Goal: Task Accomplishment & Management: Use online tool/utility

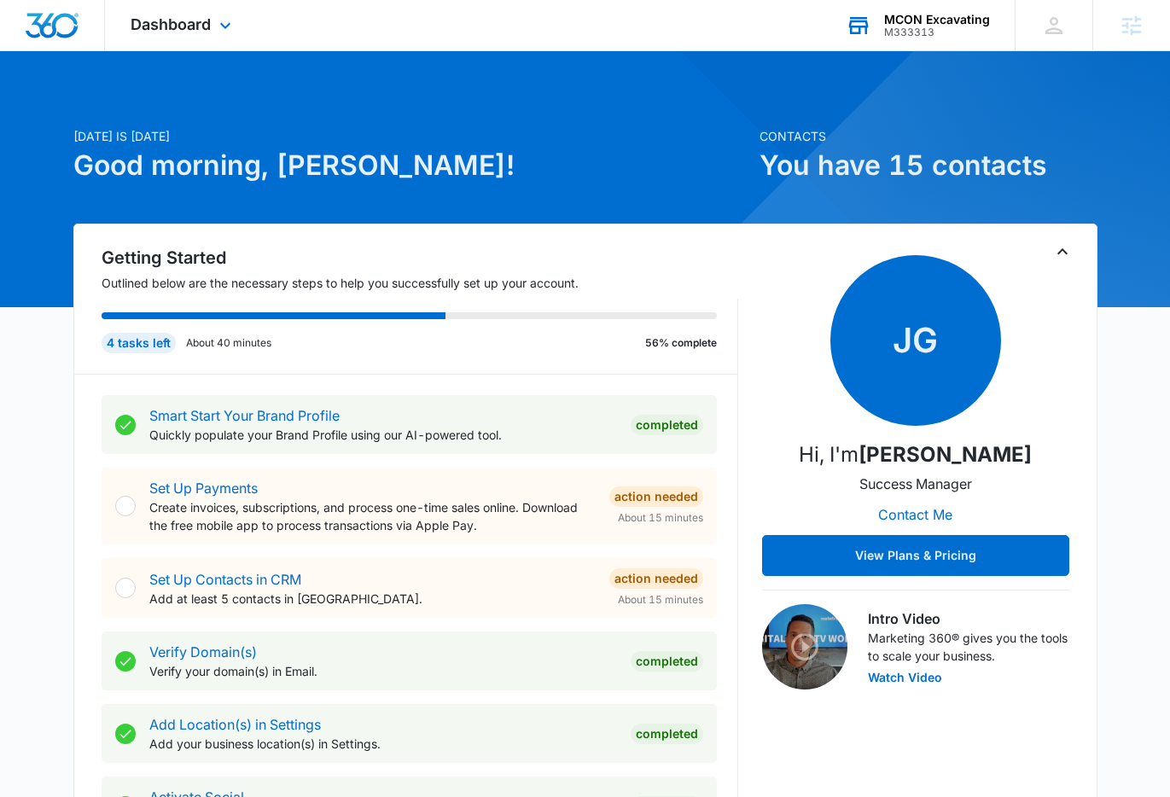
click at [918, 21] on div "MCON Excavating" at bounding box center [937, 20] width 106 height 14
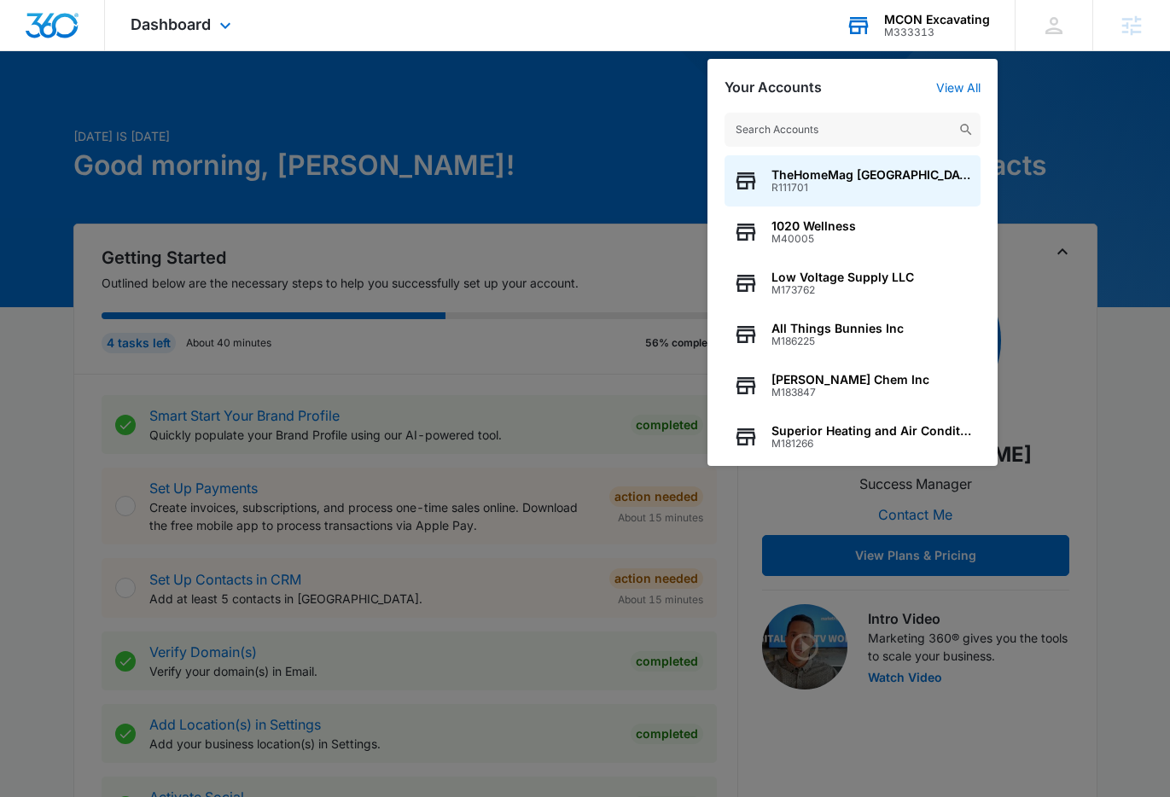
click at [858, 140] on input "text" at bounding box center [853, 130] width 256 height 34
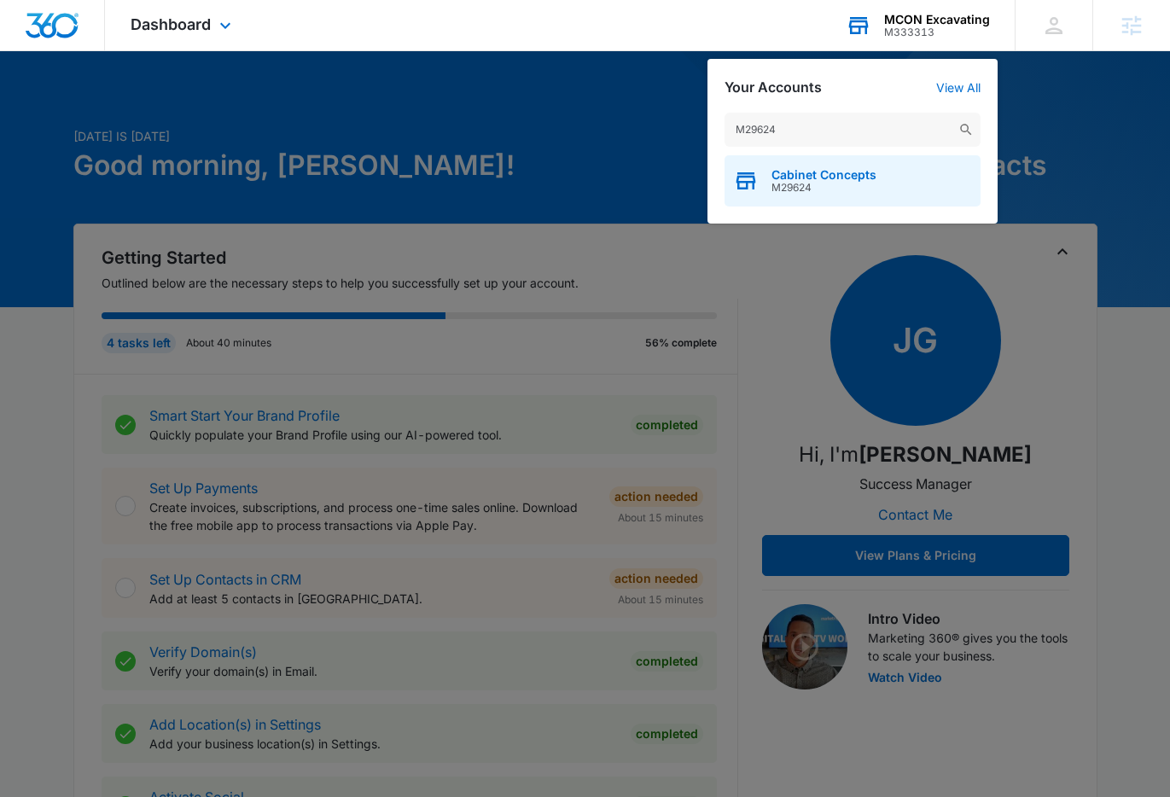
type input "M29624"
click at [845, 179] on span "Cabinet Concepts" at bounding box center [824, 175] width 105 height 14
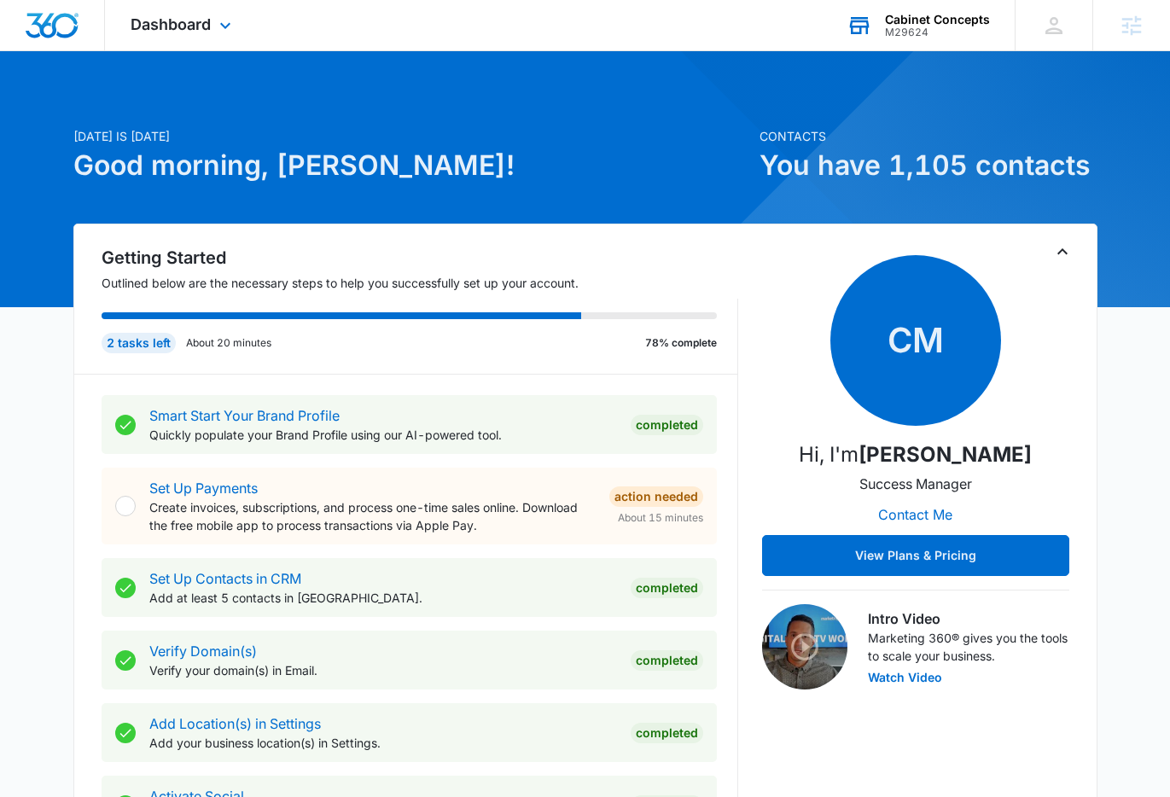
drag, startPoint x: 221, startPoint y: 29, endPoint x: 235, endPoint y: 59, distance: 32.8
click at [220, 29] on icon at bounding box center [225, 25] width 20 height 20
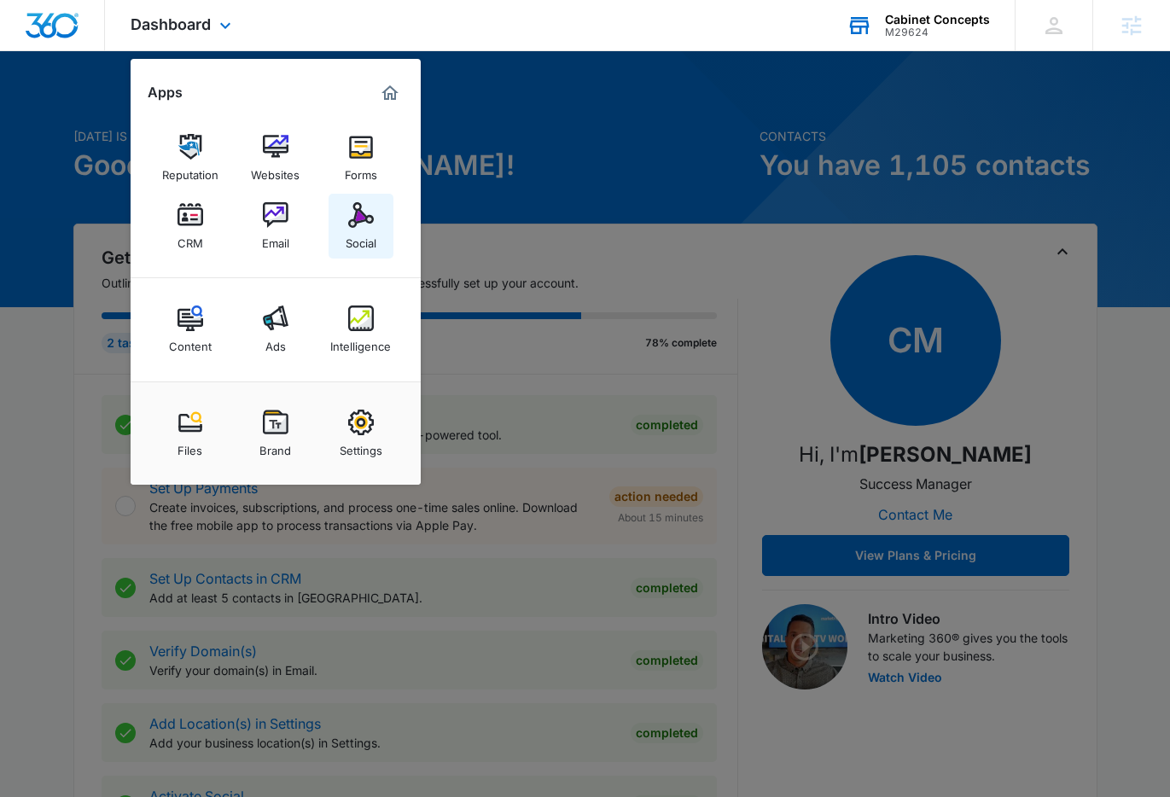
click at [358, 213] on img at bounding box center [361, 215] width 26 height 26
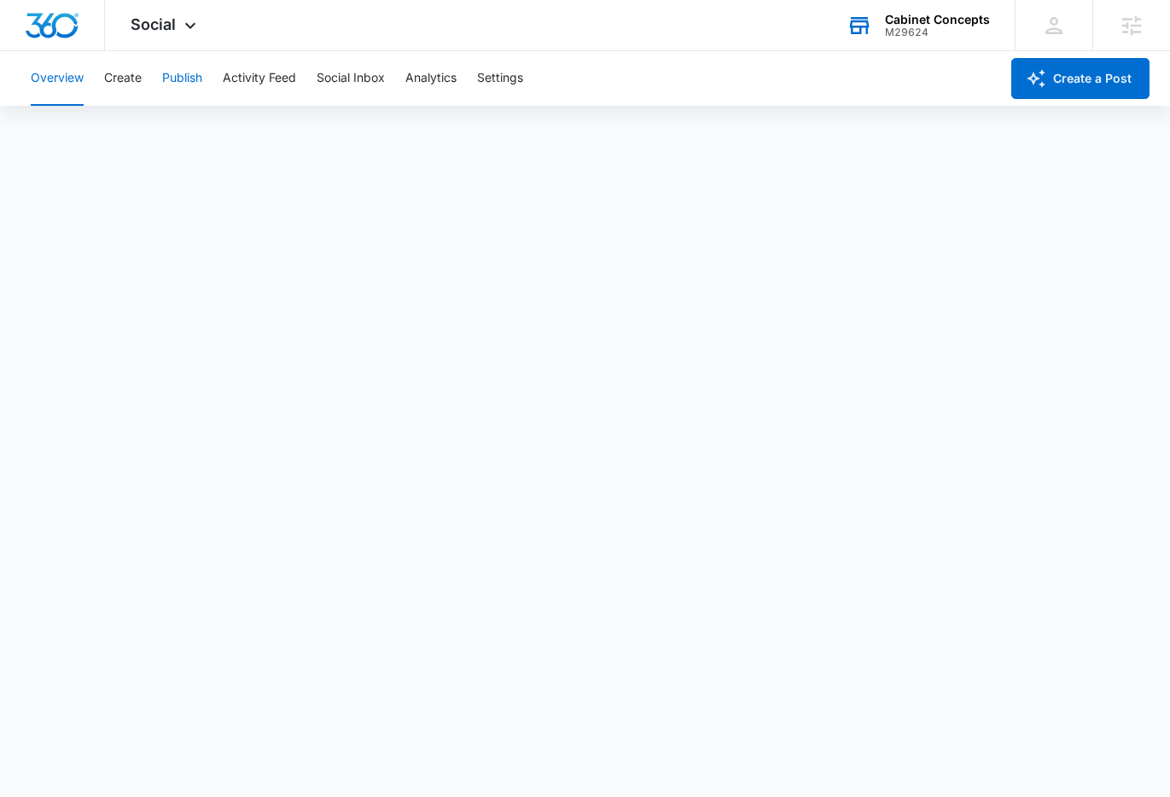
click at [176, 77] on button "Publish" at bounding box center [182, 78] width 40 height 55
